Goal: Information Seeking & Learning: Learn about a topic

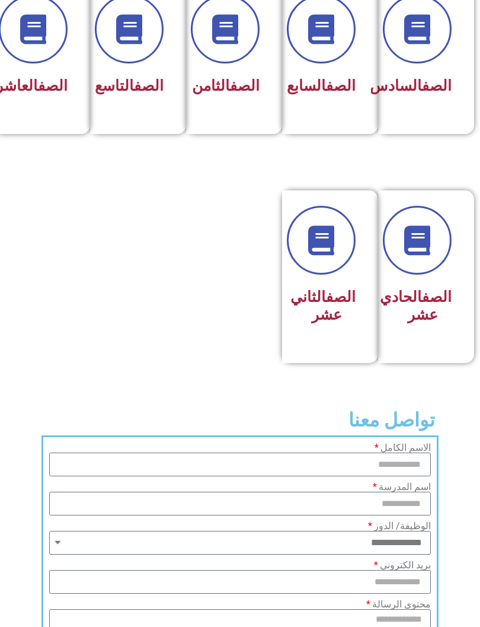
scroll to position [593, 0]
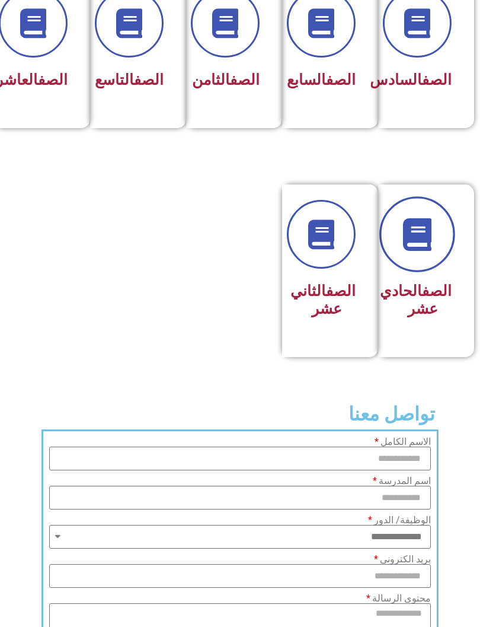
click at [420, 245] on icon at bounding box center [418, 234] width 33 height 33
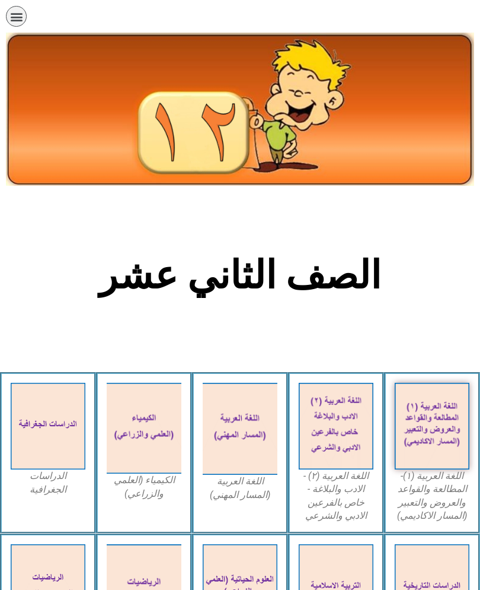
click at [10, 16] on icon "כפתור פתיחת תפריט" at bounding box center [16, 16] width 13 height 13
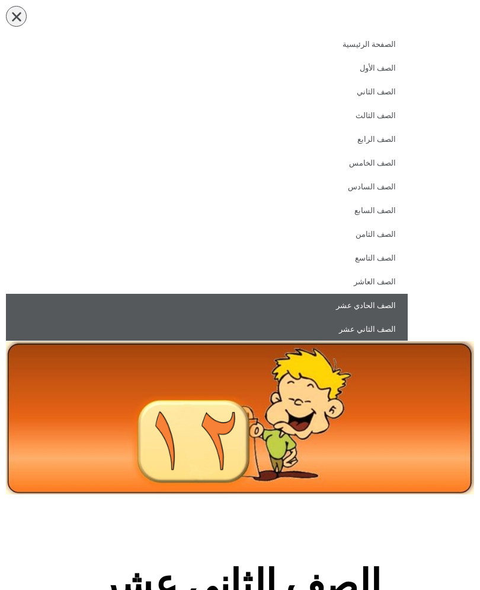
click at [345, 305] on link "الصف الحادي عشر" at bounding box center [207, 306] width 402 height 24
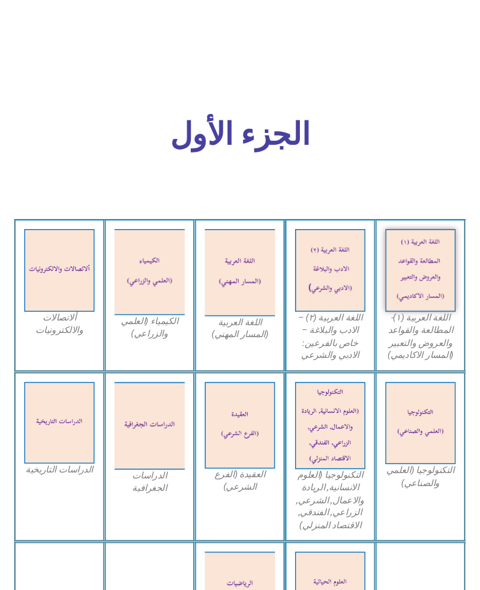
scroll to position [302, 0]
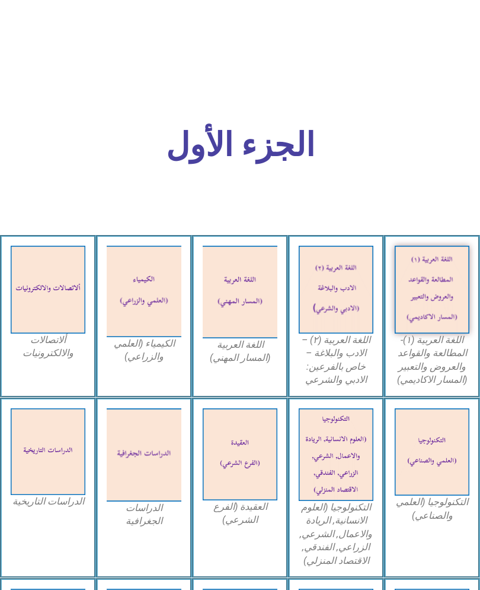
click at [424, 288] on img at bounding box center [432, 290] width 75 height 88
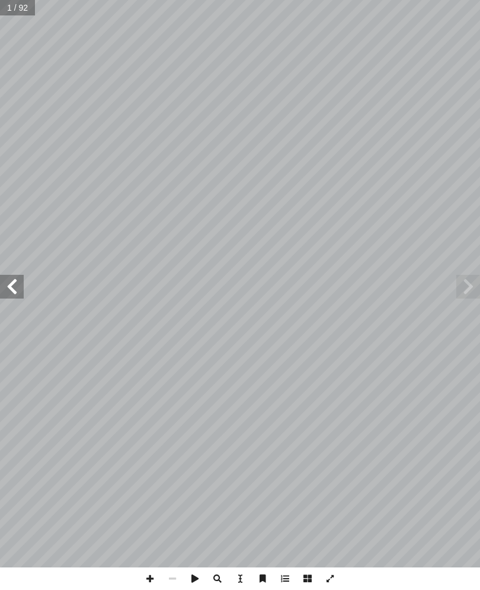
click at [17, 291] on span at bounding box center [12, 287] width 24 height 24
click at [9, 293] on span at bounding box center [12, 287] width 24 height 24
click at [18, 7] on input "text" at bounding box center [21, 7] width 43 height 15
type input "**"
click at [15, 288] on span at bounding box center [12, 287] width 24 height 24
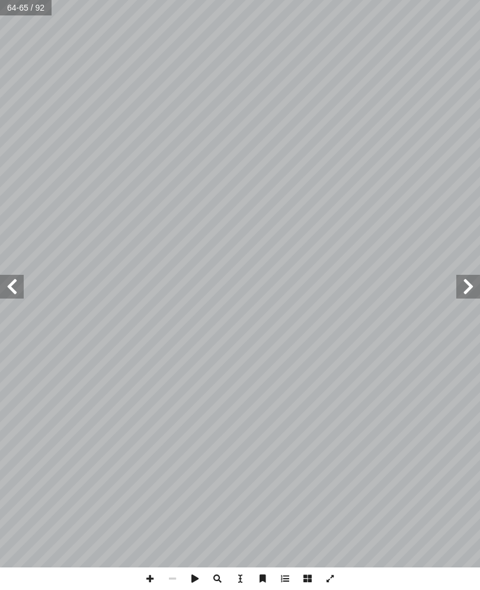
click at [17, 285] on span at bounding box center [12, 287] width 24 height 24
click at [11, 294] on span at bounding box center [12, 287] width 24 height 24
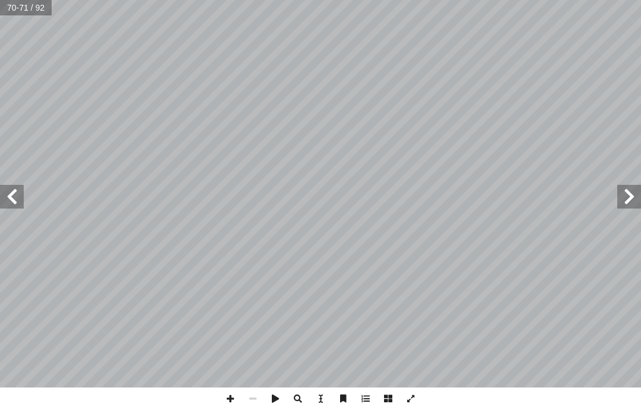
click at [480, 197] on span at bounding box center [629, 197] width 24 height 24
click at [7, 186] on span at bounding box center [12, 197] width 24 height 24
click at [15, 203] on span at bounding box center [12, 197] width 24 height 24
